Goal: Transaction & Acquisition: Book appointment/travel/reservation

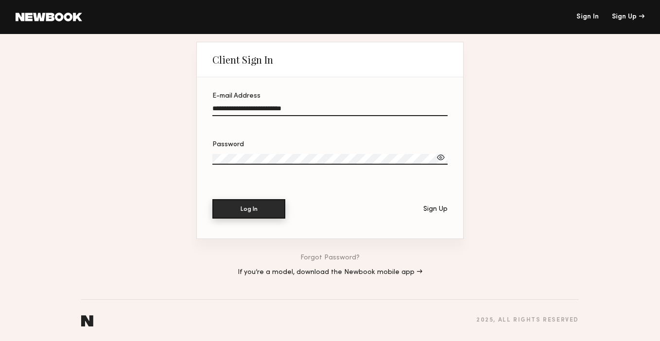
click at [246, 213] on button "Log In" at bounding box center [248, 208] width 73 height 19
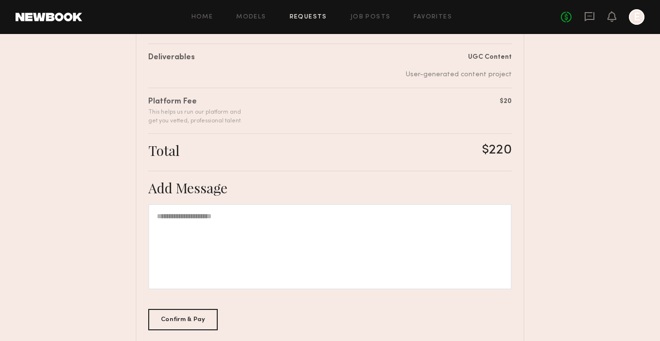
scroll to position [200, 0]
